Goal: Task Accomplishment & Management: Manage account settings

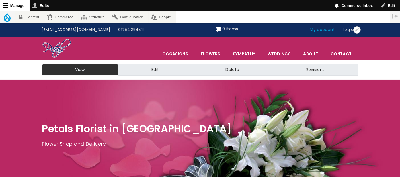
click at [322, 29] on link "My account" at bounding box center [322, 29] width 33 height 11
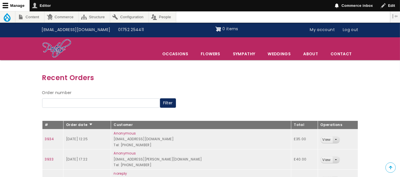
scroll to position [95, 0]
